Goal: Task Accomplishment & Management: Manage account settings

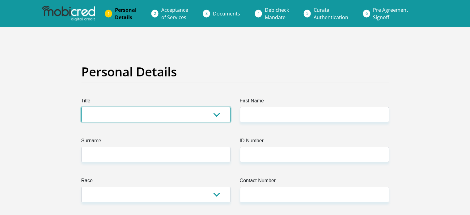
click at [179, 116] on select "Mr Ms Mrs Dr [PERSON_NAME]" at bounding box center [155, 114] width 149 height 15
select select "Mr"
click at [81, 107] on select "Mr Ms Mrs Dr [PERSON_NAME]" at bounding box center [155, 114] width 149 height 15
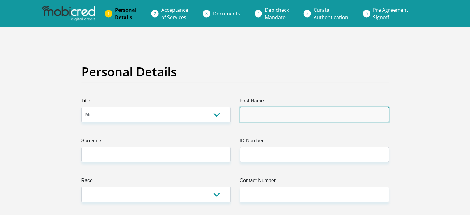
click at [292, 111] on input "First Name" at bounding box center [314, 114] width 149 height 15
type input "Dylan"
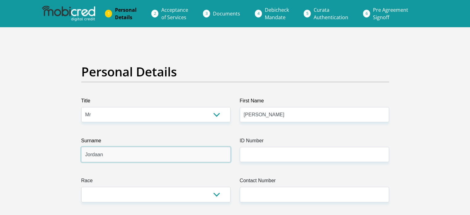
type input "Jordaan"
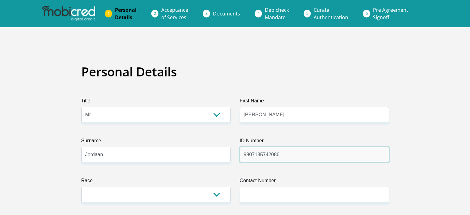
type input "9807185742086"
drag, startPoint x: 192, startPoint y: 209, endPoint x: 191, endPoint y: 201, distance: 7.7
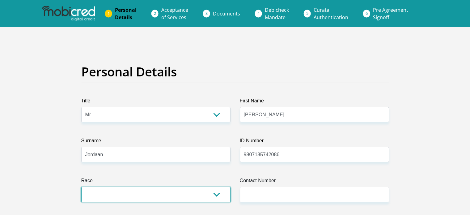
click at [190, 198] on select "Black Coloured Indian White Other" at bounding box center [155, 194] width 149 height 15
select select "4"
click at [81, 187] on select "Black Coloured Indian White Other" at bounding box center [155, 194] width 149 height 15
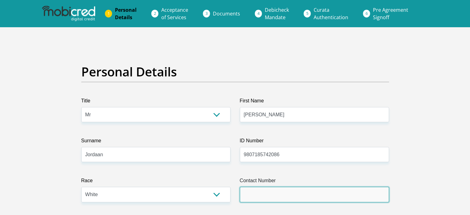
click at [268, 199] on input "Contact Number" at bounding box center [314, 194] width 149 height 15
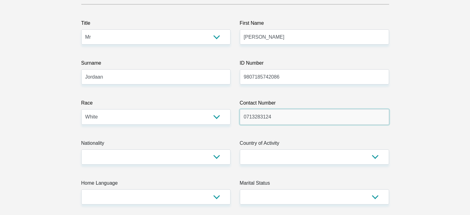
scroll to position [155, 0]
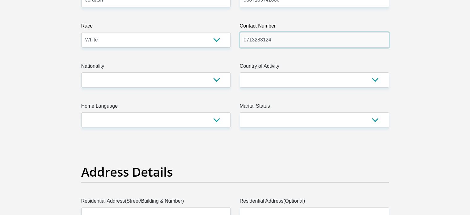
type input "0713283124"
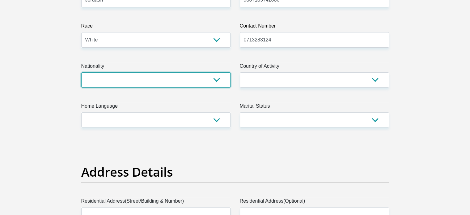
click at [210, 84] on select "South Africa Afghanistan Aland Islands Albania Algeria America Samoa American V…" at bounding box center [155, 79] width 149 height 15
select select "ZAF"
click at [81, 72] on select "South Africa Afghanistan Aland Islands Albania Algeria America Samoa American V…" at bounding box center [155, 79] width 149 height 15
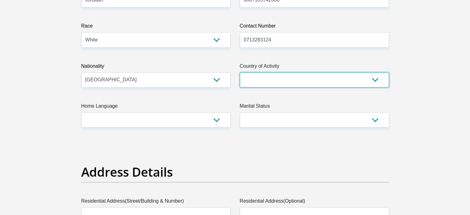
click at [296, 79] on select "South Africa Afghanistan Aland Islands Albania Algeria America Samoa American V…" at bounding box center [314, 79] width 149 height 15
select select "ZAF"
click at [240, 72] on select "South Africa Afghanistan Aland Islands Albania Algeria America Samoa American V…" at bounding box center [314, 79] width 149 height 15
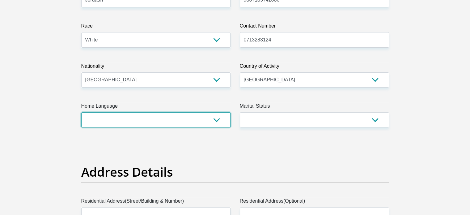
click at [201, 114] on select "Afrikaans English Sepedi South Ndebele Southern Sotho Swati Tsonga Tswana Venda…" at bounding box center [155, 119] width 149 height 15
select select "afr"
click at [81, 112] on select "Afrikaans English Sepedi South Ndebele Southern Sotho Swati Tsonga Tswana Venda…" at bounding box center [155, 119] width 149 height 15
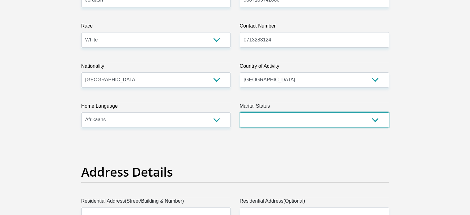
click at [303, 117] on select "Married ANC Single Divorced Widowed Married COP or Customary Law" at bounding box center [314, 119] width 149 height 15
select select "2"
click at [240, 112] on select "Married ANC Single Divorced Widowed Married COP or Customary Law" at bounding box center [314, 119] width 149 height 15
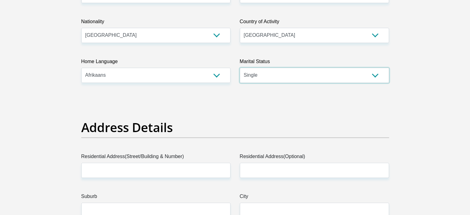
scroll to position [247, 0]
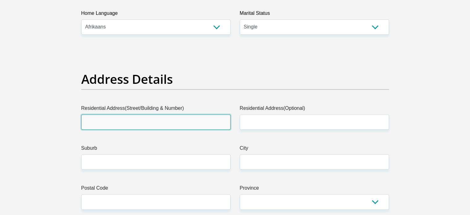
click at [181, 123] on input "Residential Address(Street/Building & Number)" at bounding box center [155, 121] width 149 height 15
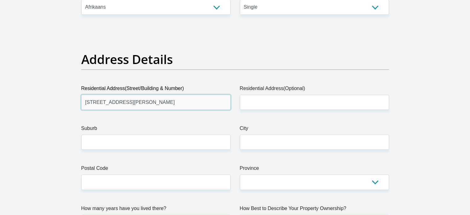
scroll to position [309, 0]
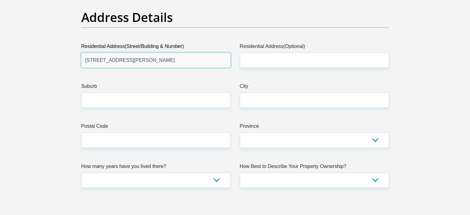
type input "8 Jacobs street"
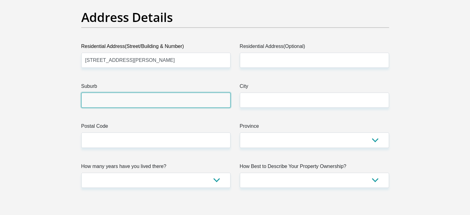
click at [164, 96] on input "Suburb" at bounding box center [155, 99] width 149 height 15
type input "Jansen Park"
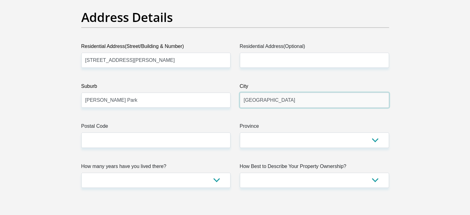
type input "Boksburg"
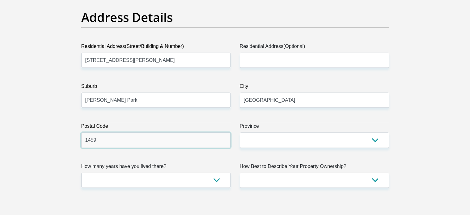
type input "1459"
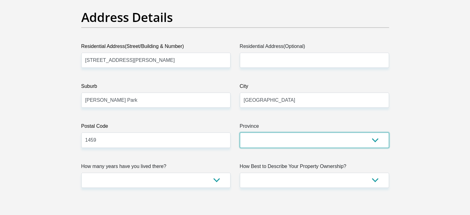
select select "Gauteng"
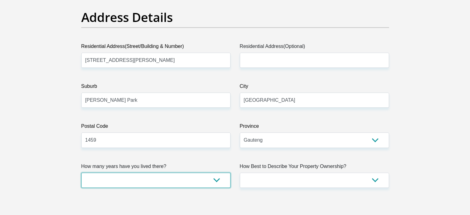
click at [165, 178] on select "less than 1 year 1-3 years 3-5 years 5+ years" at bounding box center [155, 180] width 149 height 15
click at [81, 173] on select "less than 1 year 1-3 years 3-5 years 5+ years" at bounding box center [155, 180] width 149 height 15
click at [156, 183] on select "less than 1 year 1-3 years 3-5 years 5+ years" at bounding box center [155, 180] width 149 height 15
select select "5"
click at [81, 173] on select "less than 1 year 1-3 years 3-5 years 5+ years" at bounding box center [155, 180] width 149 height 15
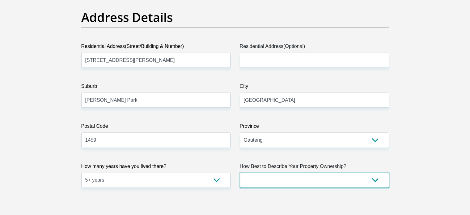
click at [306, 178] on select "Owned Rented Family Owned Company Dwelling" at bounding box center [314, 180] width 149 height 15
select select "Owned"
click at [240, 173] on select "Owned Rented Family Owned Company Dwelling" at bounding box center [314, 180] width 149 height 15
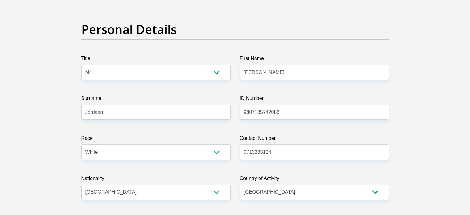
scroll to position [0, 0]
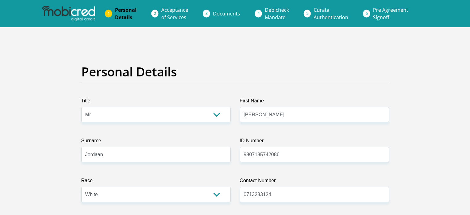
click at [169, 13] on link "Acceptance of Services" at bounding box center [174, 14] width 37 height 20
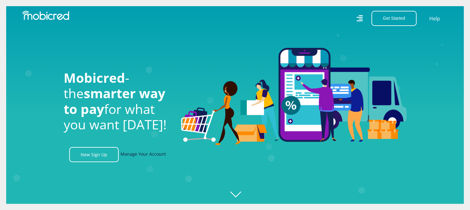
click at [139, 156] on link "Manage Your Account" at bounding box center [143, 154] width 45 height 15
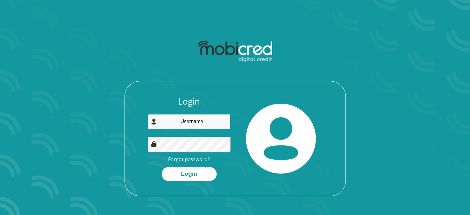
type input "Dyljordaan@gmail.com"
click at [211, 122] on input "Dyljordaan@gmail.com" at bounding box center [189, 121] width 83 height 15
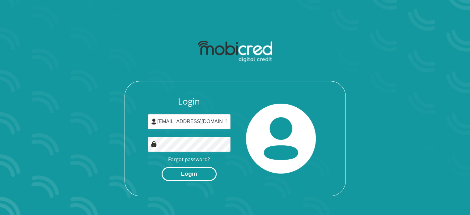
click at [199, 173] on button "Login" at bounding box center [189, 174] width 55 height 14
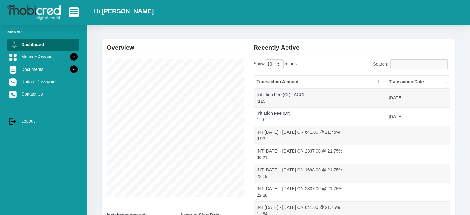
scroll to position [31, 0]
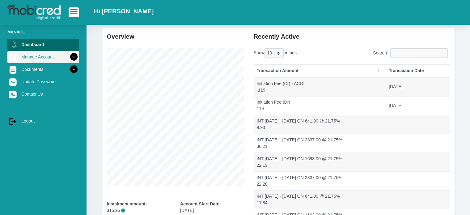
click at [69, 57] on icon at bounding box center [74, 57] width 11 height 11
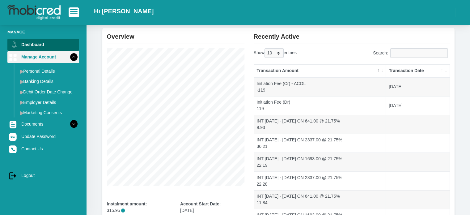
click at [69, 55] on icon at bounding box center [74, 57] width 11 height 11
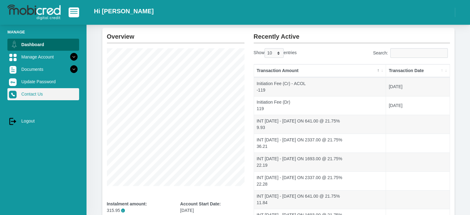
click at [40, 91] on link "Contact Us" at bounding box center [43, 94] width 72 height 12
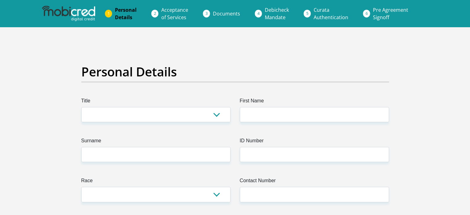
click at [70, 16] on img at bounding box center [68, 13] width 53 height 15
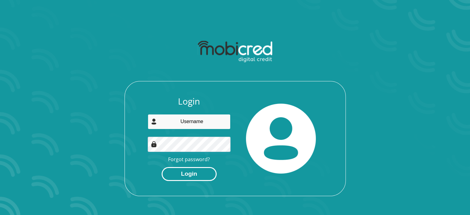
type input "[EMAIL_ADDRESS][DOMAIN_NAME]"
click at [195, 173] on button "Login" at bounding box center [189, 174] width 55 height 14
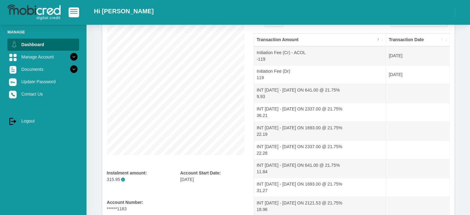
scroll to position [124, 0]
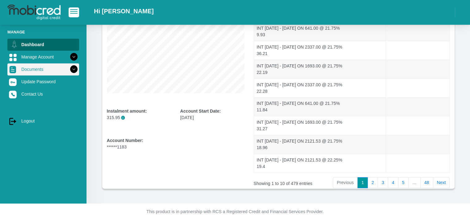
click at [69, 69] on icon at bounding box center [74, 69] width 11 height 11
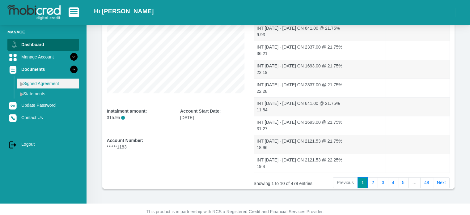
click at [54, 84] on link "Signed Agreement" at bounding box center [48, 84] width 62 height 10
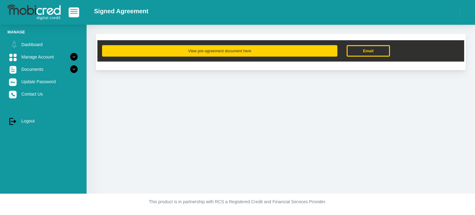
click at [189, 53] on button "View pre-agreement document here" at bounding box center [219, 50] width 235 height 11
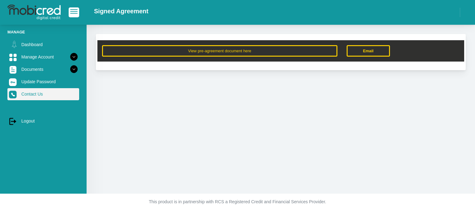
click at [32, 97] on link "Contact Us" at bounding box center [43, 94] width 72 height 12
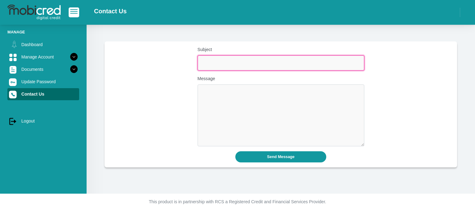
click at [205, 64] on input "Subject" at bounding box center [281, 62] width 167 height 15
type input "Increase of Amount on account"
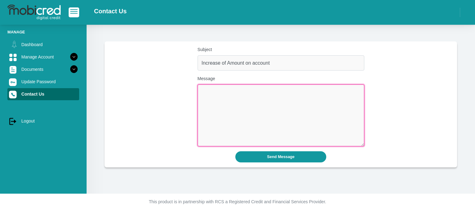
click at [245, 91] on textarea "Message" at bounding box center [281, 115] width 167 height 62
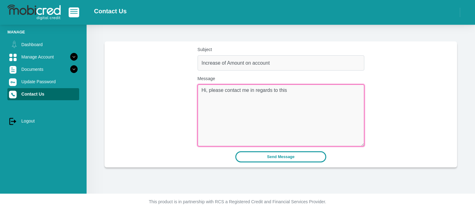
type textarea "Hi, please contact me in regards to this"
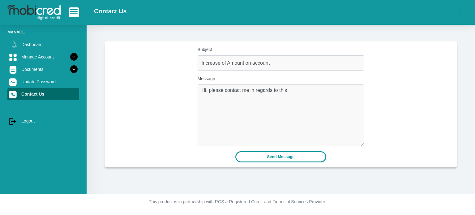
click at [308, 156] on button "Send Message" at bounding box center [280, 156] width 91 height 11
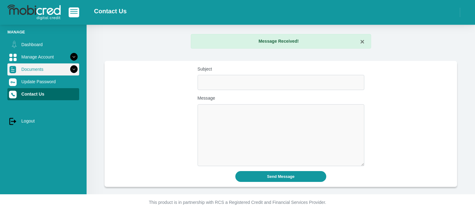
click at [69, 69] on icon at bounding box center [74, 69] width 11 height 11
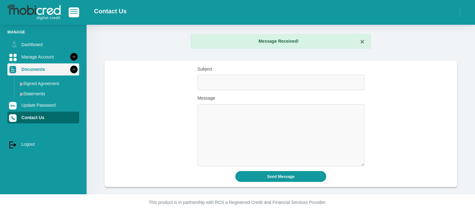
click at [69, 68] on icon at bounding box center [74, 69] width 11 height 11
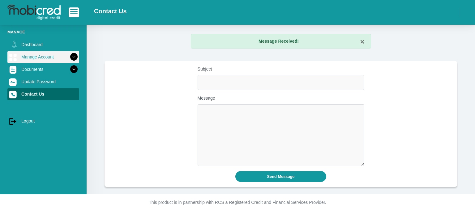
click at [69, 58] on icon at bounding box center [74, 57] width 11 height 11
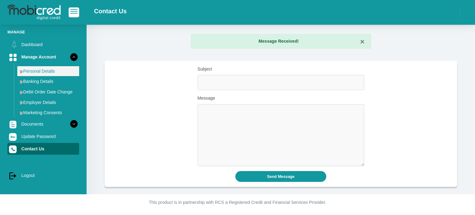
click at [54, 71] on link "Personal Details" at bounding box center [48, 71] width 62 height 10
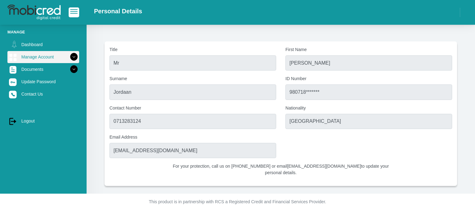
click at [69, 55] on icon at bounding box center [74, 57] width 11 height 11
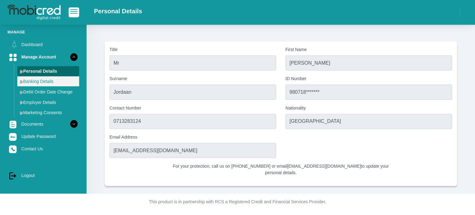
click at [48, 81] on link "Banking Details" at bounding box center [48, 81] width 62 height 10
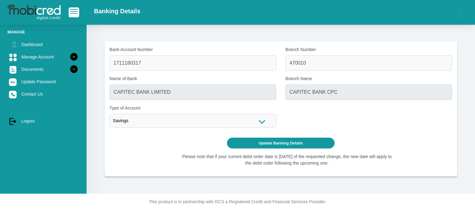
click at [71, 58] on icon at bounding box center [74, 57] width 11 height 11
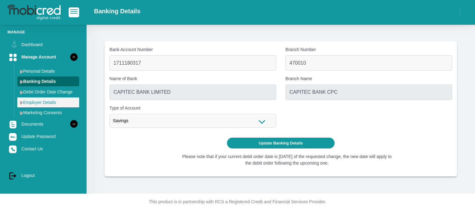
click at [44, 102] on link "Employer Details" at bounding box center [48, 102] width 62 height 10
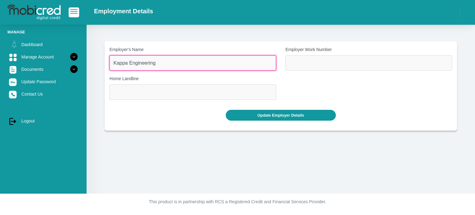
drag, startPoint x: 152, startPoint y: 65, endPoint x: 94, endPoint y: 63, distance: 58.2
click at [94, 63] on div "Employer's Name Kappa Engineering Employer Work Number Home Landline Update Emp…" at bounding box center [281, 109] width 388 height 169
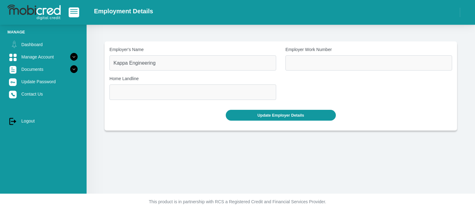
drag, startPoint x: 152, startPoint y: 117, endPoint x: 158, endPoint y: 116, distance: 5.6
click at [152, 117] on div "Update Employer Details" at bounding box center [280, 115] width 343 height 11
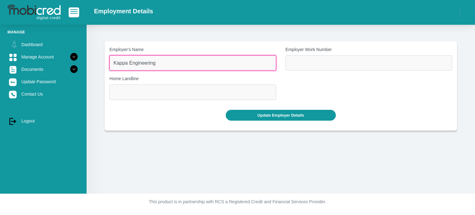
drag, startPoint x: 168, startPoint y: 64, endPoint x: 90, endPoint y: 65, distance: 78.2
click at [90, 65] on div "Employer's Name Kappa Engineering Employer Work Number Home Landline Update Emp…" at bounding box center [281, 109] width 388 height 169
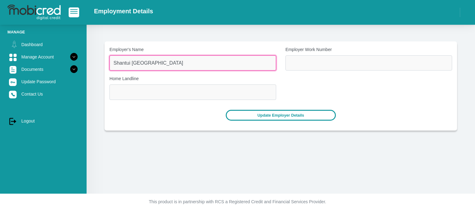
type input "Shantui [GEOGRAPHIC_DATA]"
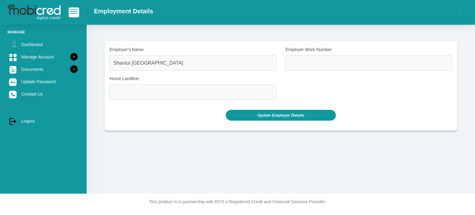
click at [286, 120] on button "Update Employer Details" at bounding box center [281, 115] width 110 height 11
